Goal: Find specific page/section: Find specific page/section

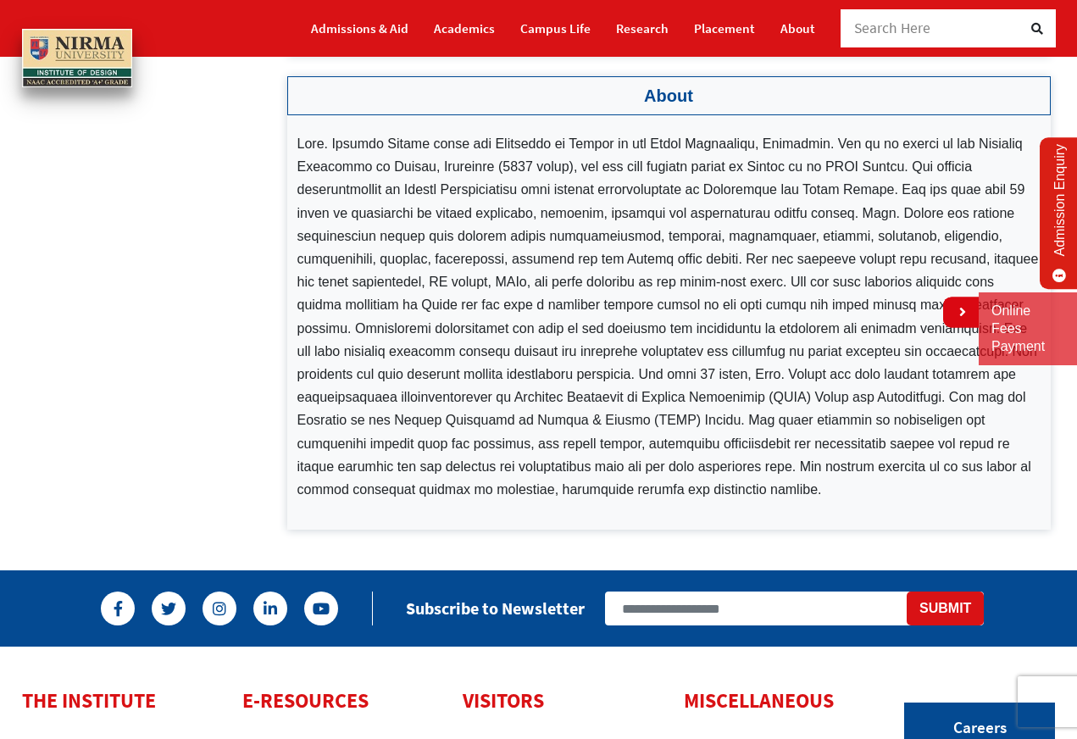
scroll to position [508, 0]
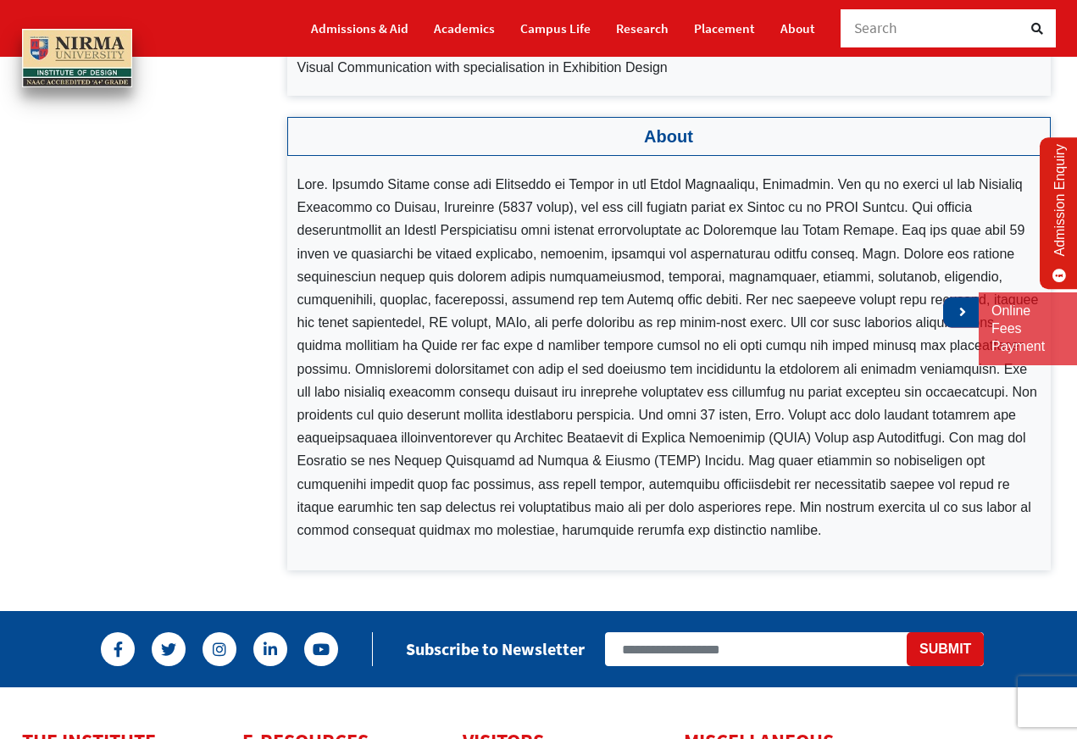
click at [961, 307] on icon at bounding box center [961, 312] width 10 height 14
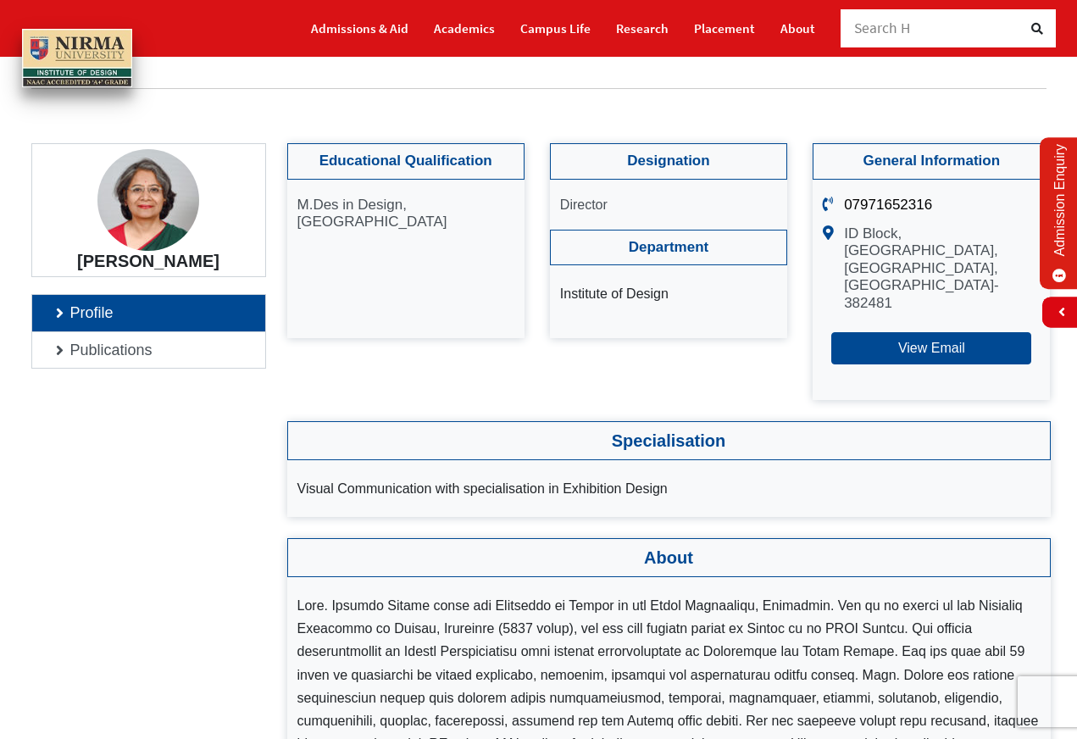
scroll to position [56, 0]
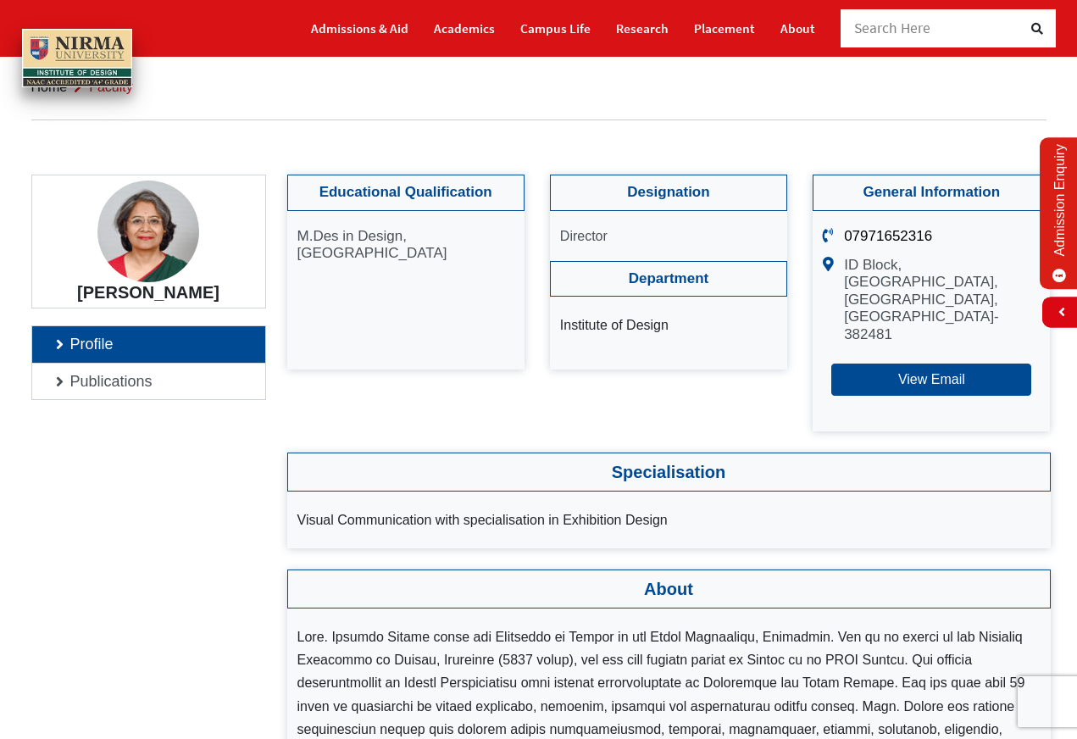
click at [53, 338] on link "Profile" at bounding box center [148, 344] width 233 height 36
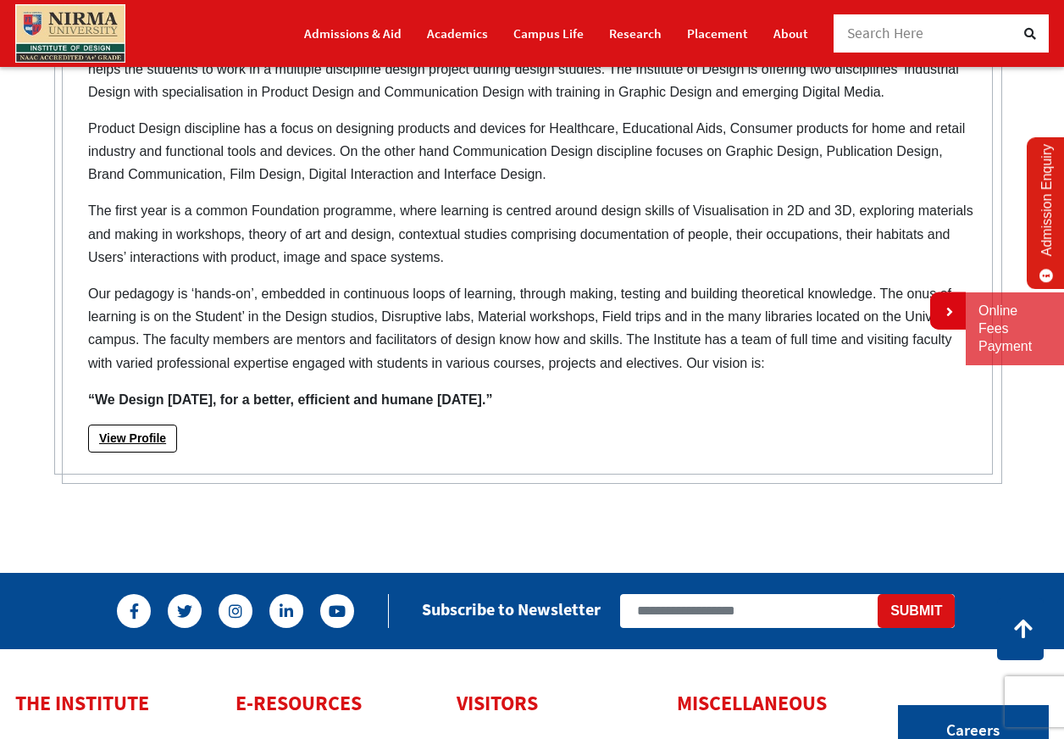
scroll to position [678, 0]
